Goal: Transaction & Acquisition: Book appointment/travel/reservation

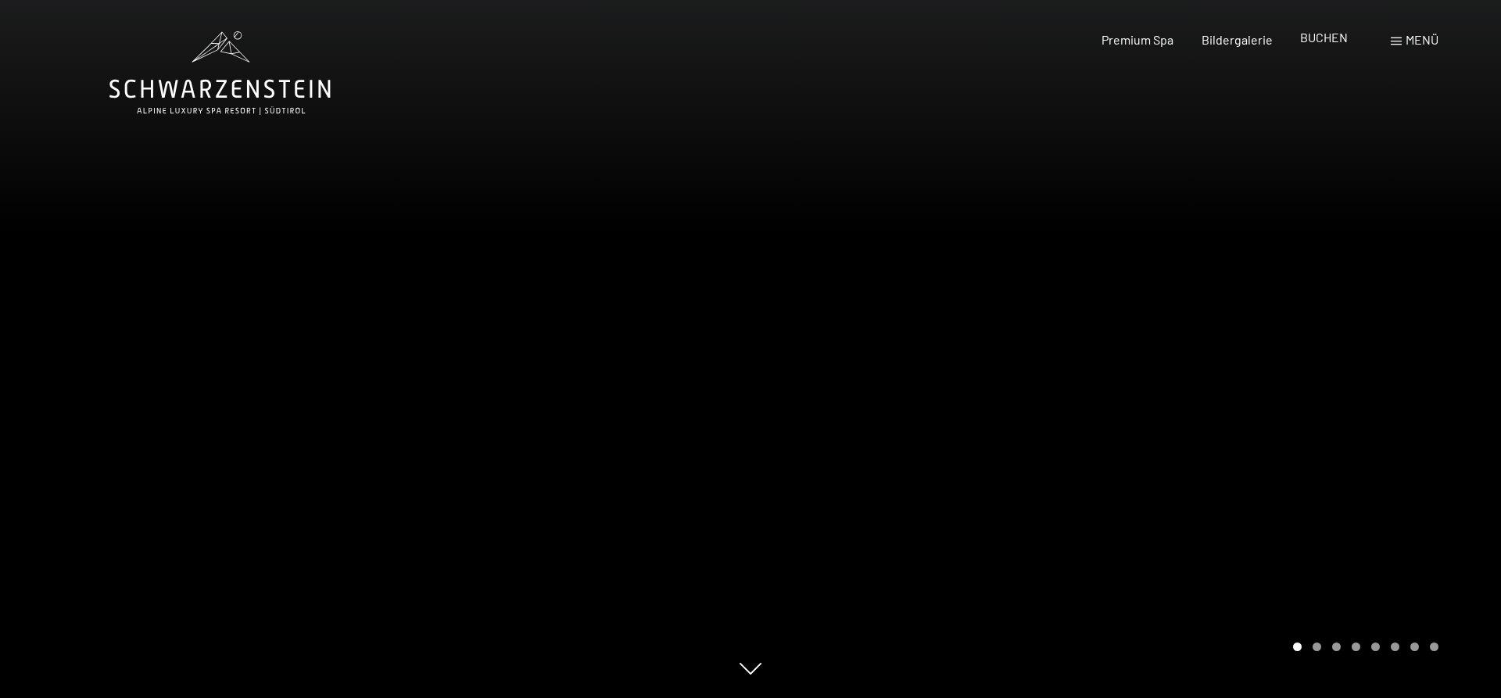
click at [1312, 38] on span "BUCHEN" at bounding box center [1324, 37] width 48 height 15
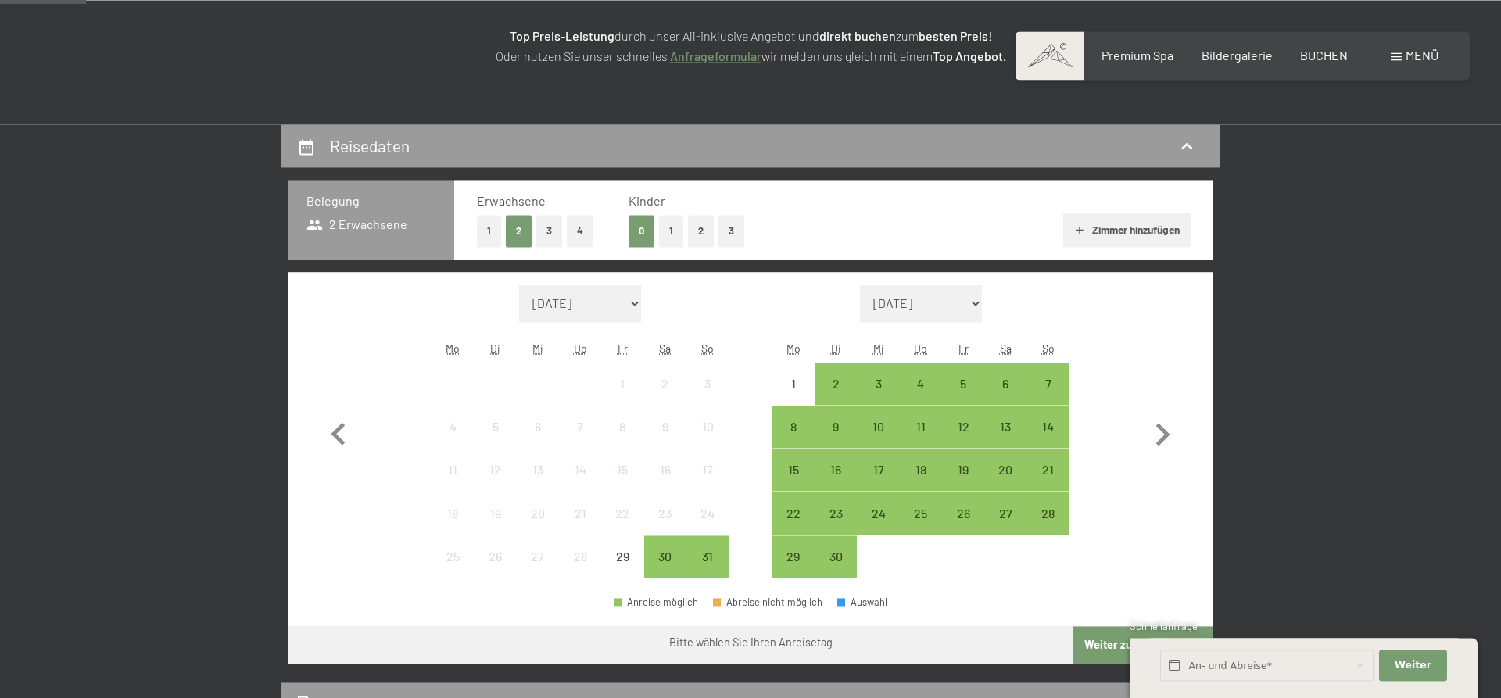
scroll to position [319, 0]
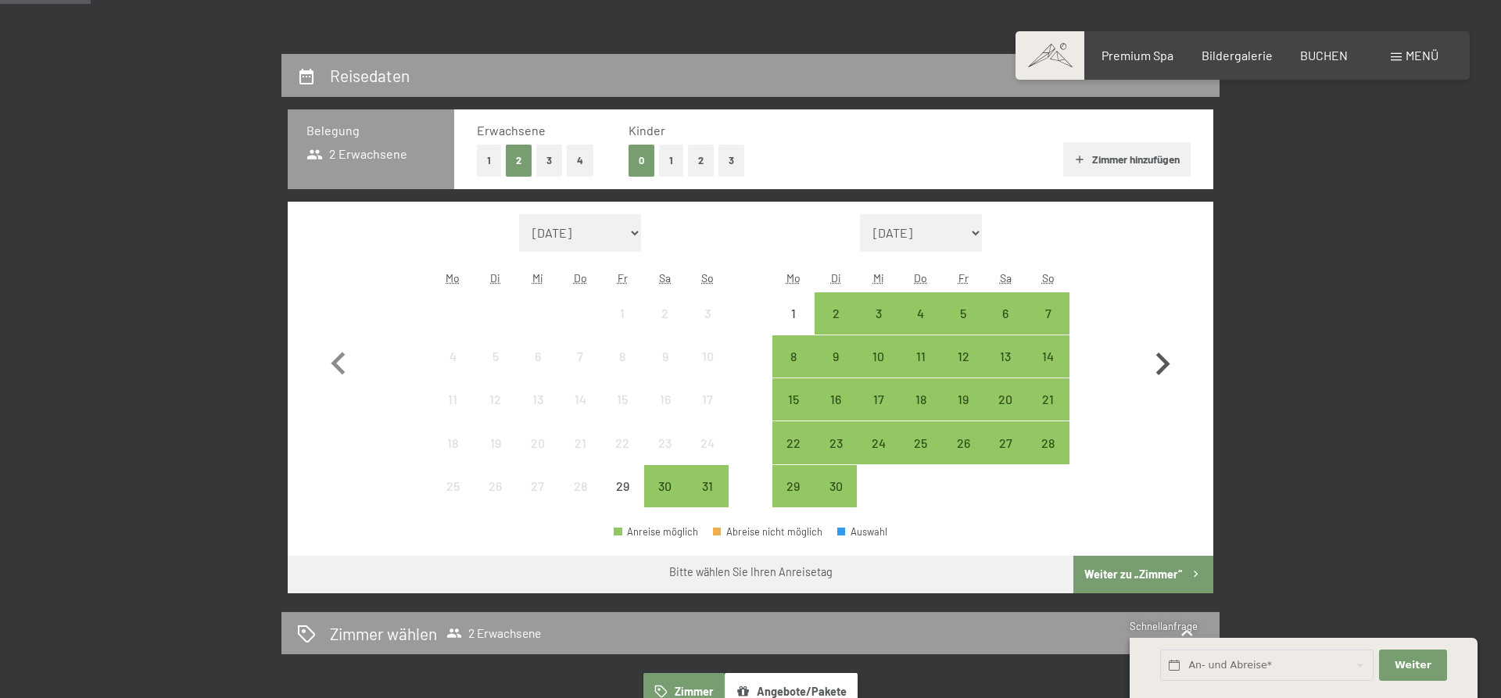
click at [1166, 363] on icon "button" at bounding box center [1163, 364] width 14 height 23
select select "[DATE]"
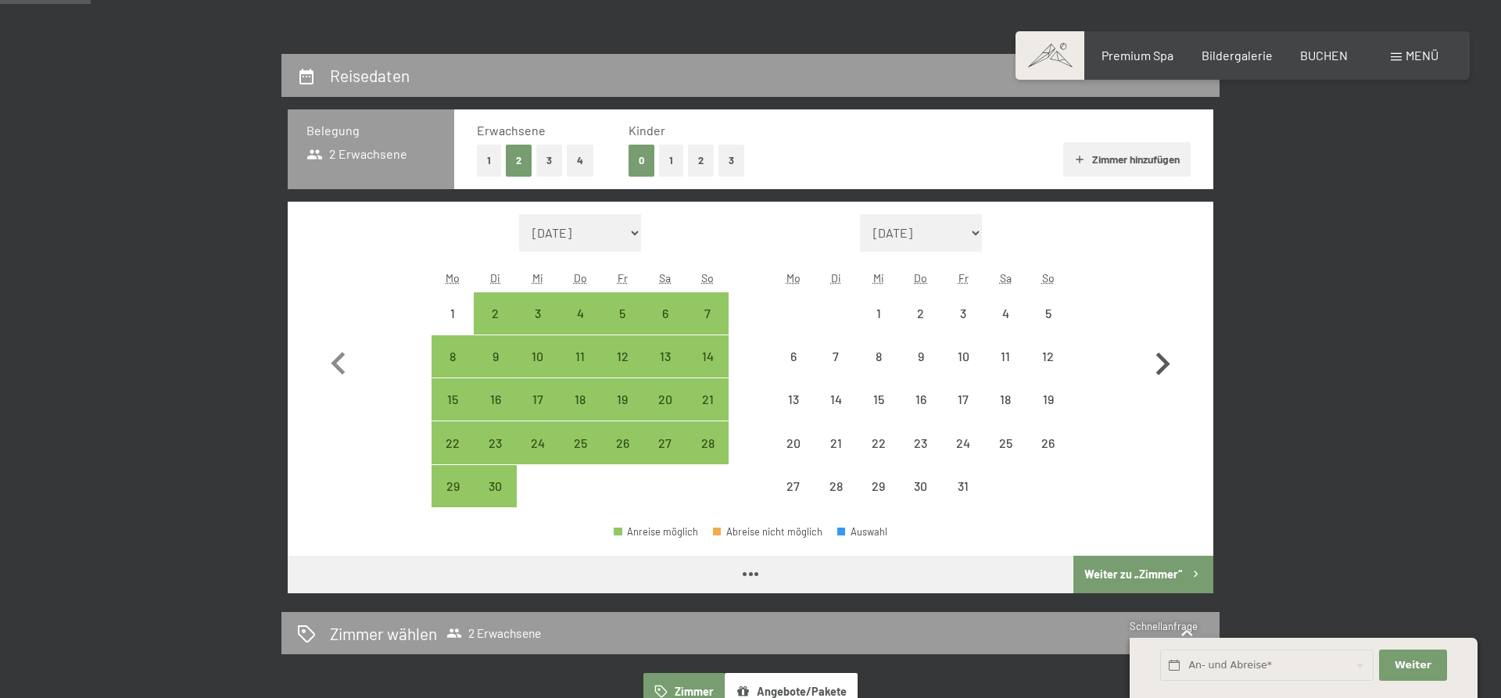
click at [1166, 363] on icon "button" at bounding box center [1163, 364] width 14 height 23
select select "[DATE]"
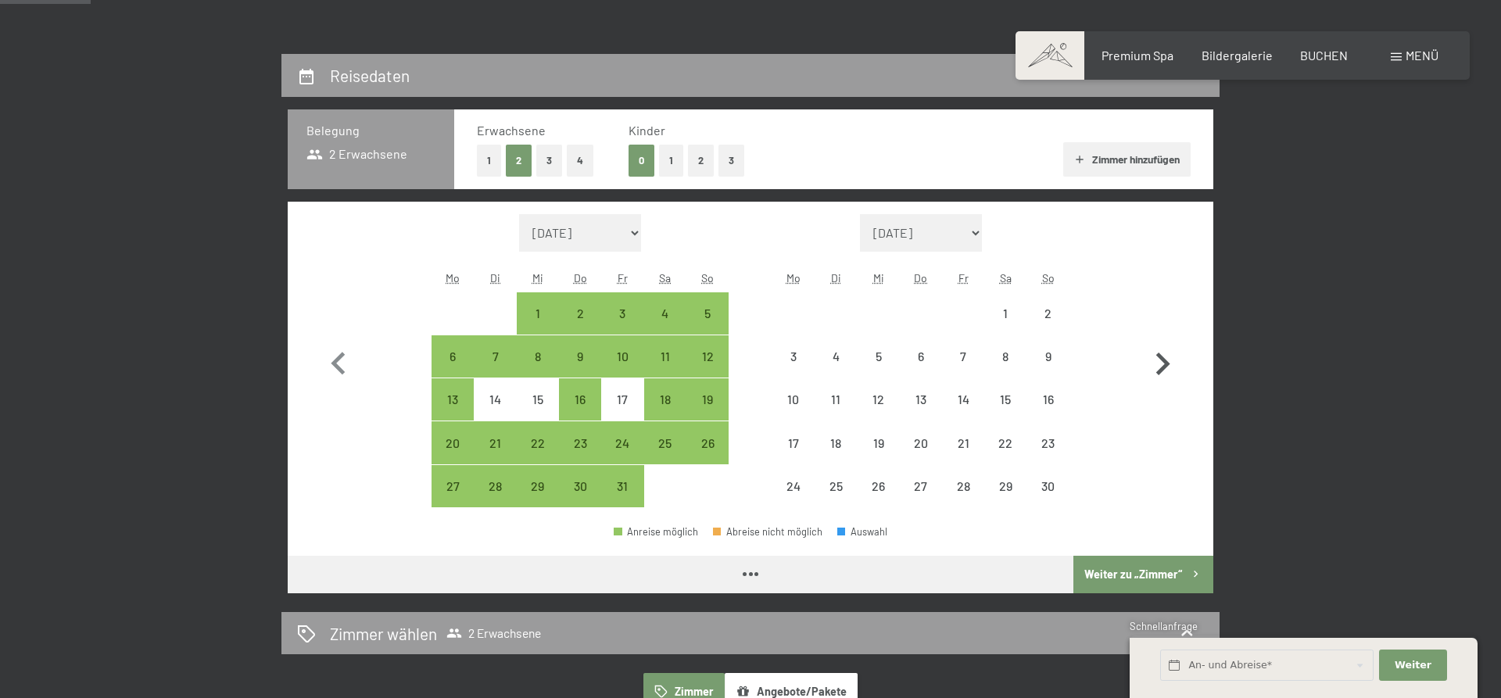
click at [1166, 363] on icon "button" at bounding box center [1163, 364] width 14 height 23
select select "[DATE]"
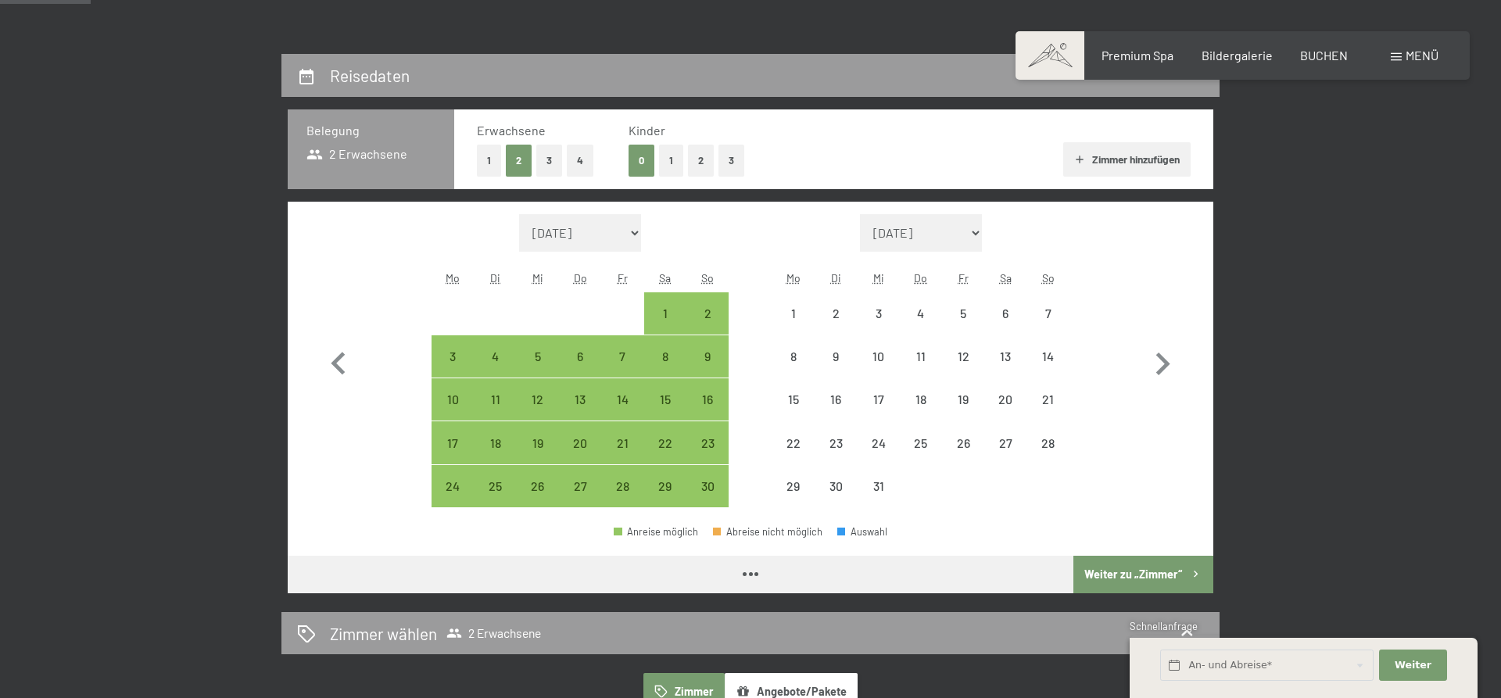
select select "[DATE]"
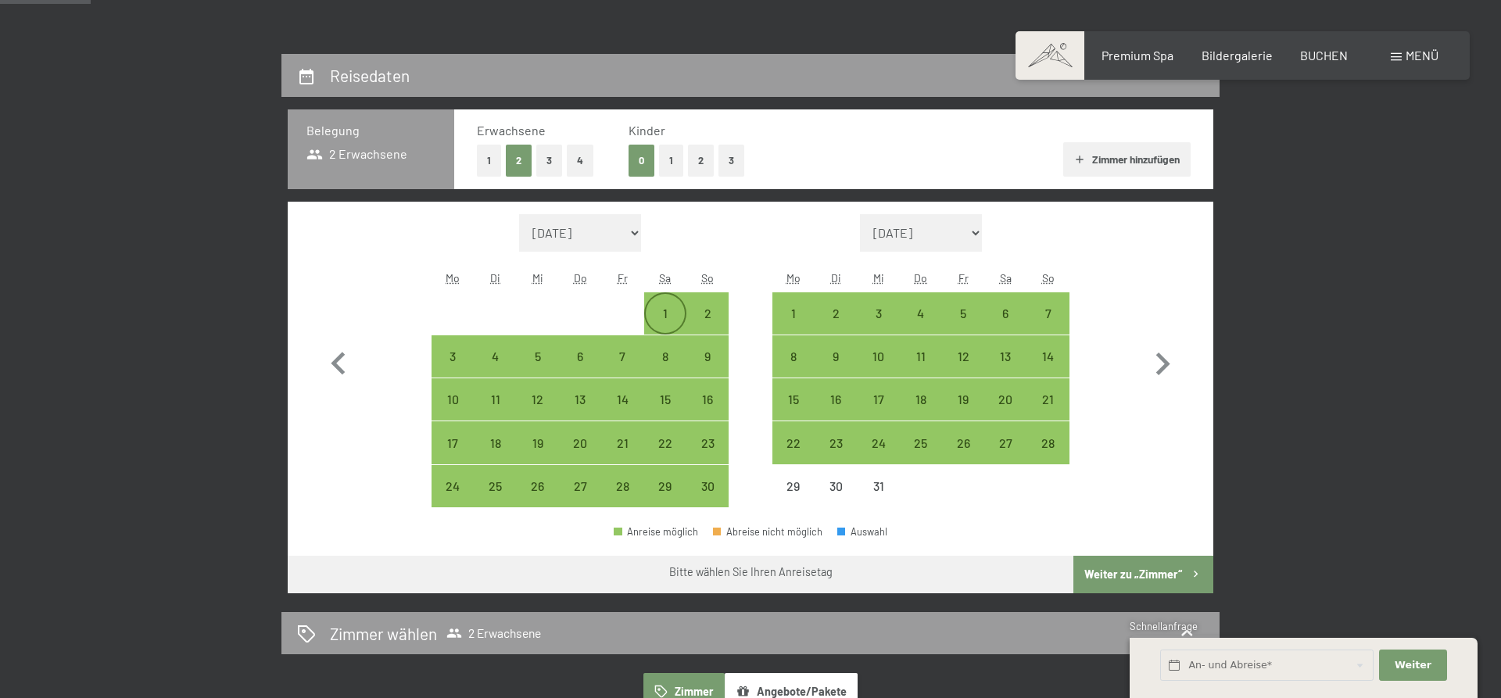
click at [665, 313] on div "1" at bounding box center [665, 326] width 39 height 39
select select "[DATE]"
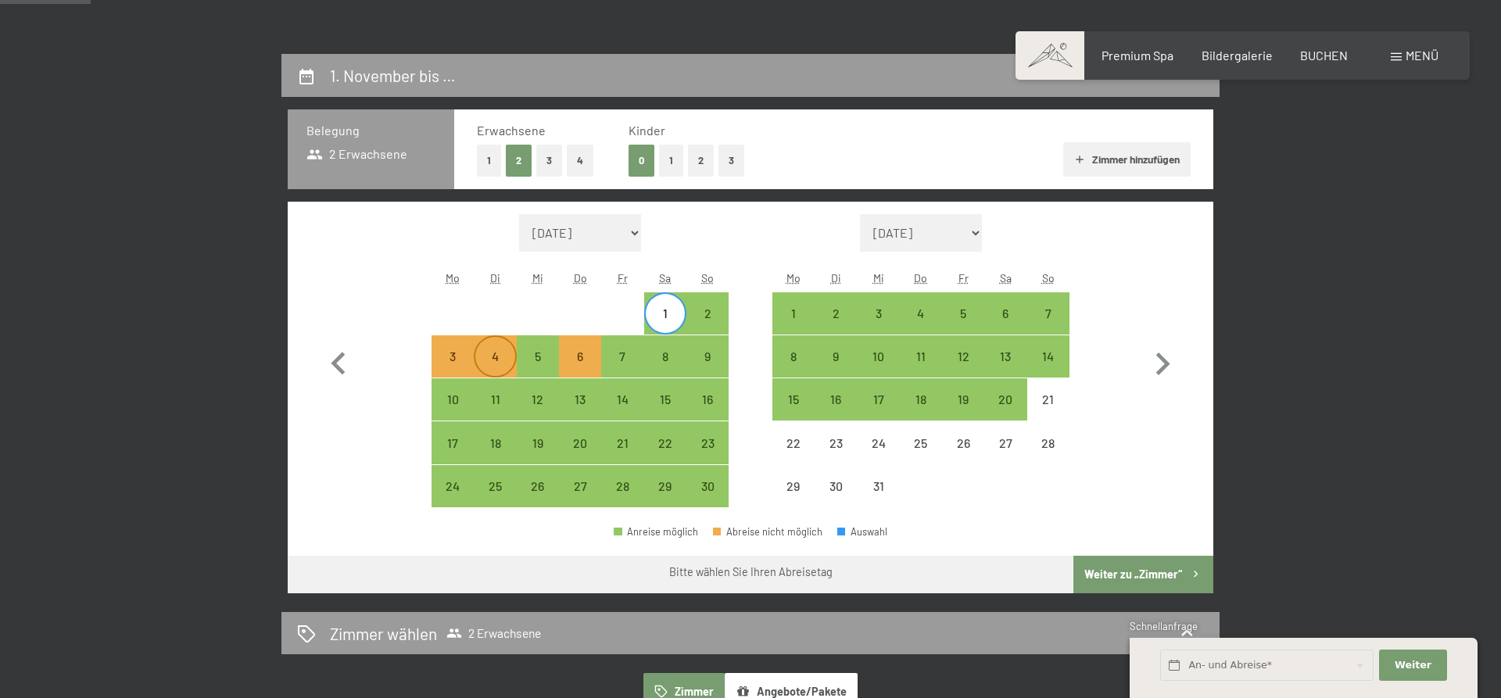
click at [495, 360] on div "4" at bounding box center [494, 369] width 39 height 39
select select "[DATE]"
